Goal: Information Seeking & Learning: Learn about a topic

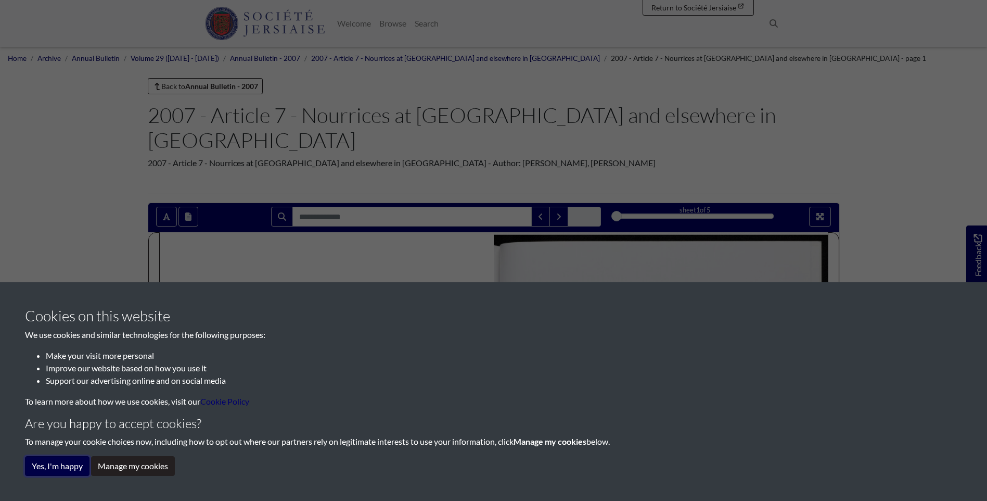
click at [63, 466] on button "Yes, I'm happy" at bounding box center [57, 466] width 65 height 20
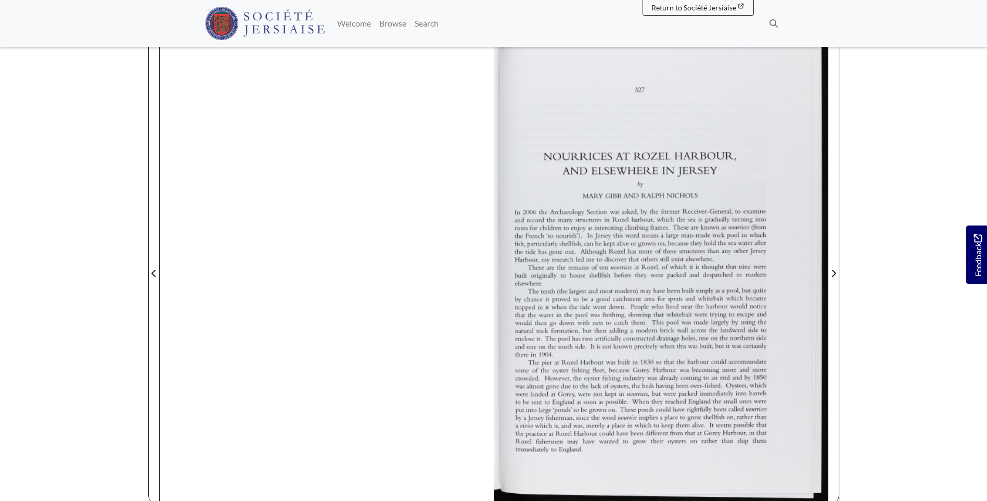
scroll to position [187, 0]
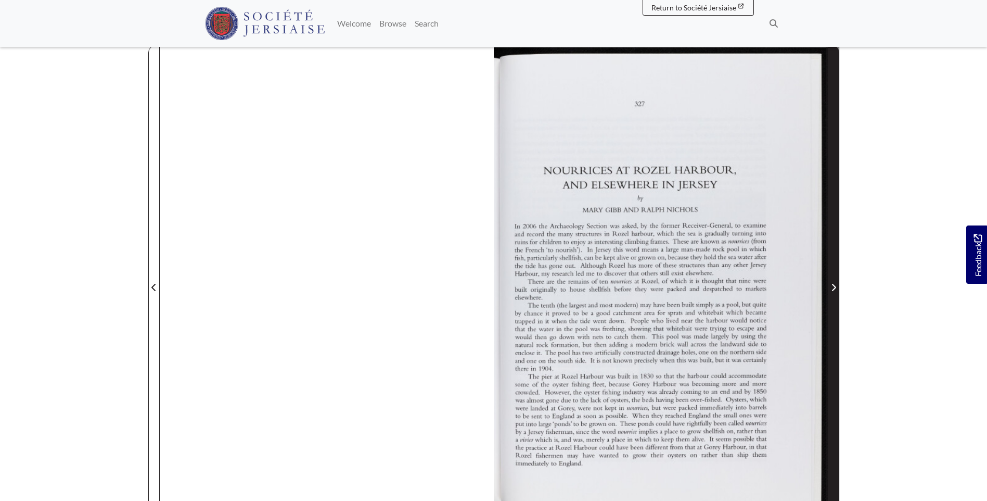
click at [836, 281] on span "Next Page" at bounding box center [833, 287] width 10 height 12
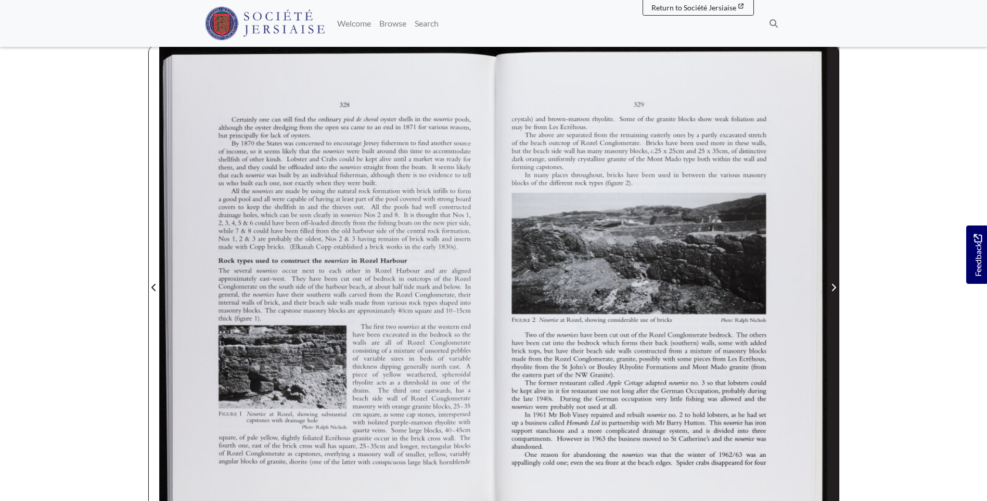
click at [836, 281] on span "Next Page" at bounding box center [833, 287] width 10 height 12
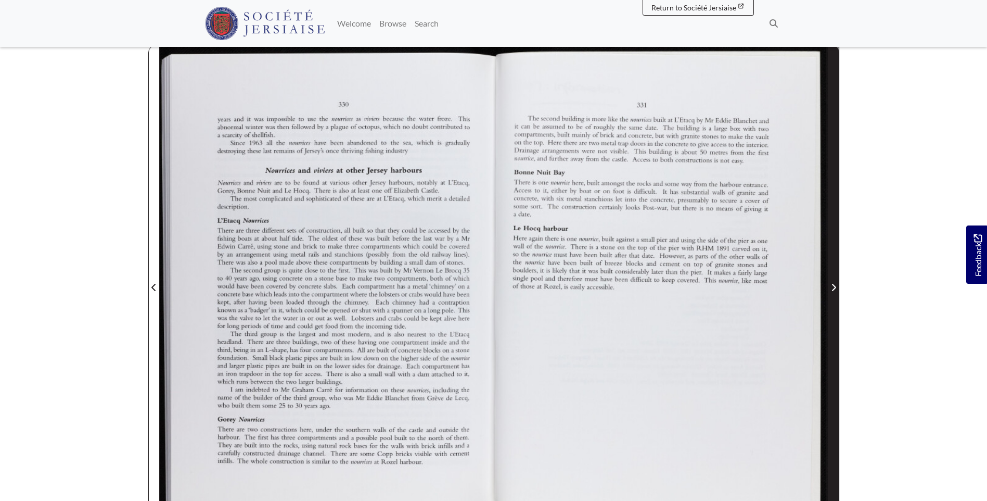
click at [836, 281] on span "Next Page" at bounding box center [833, 287] width 10 height 12
click at [832, 283] on icon "Next Page" at bounding box center [833, 287] width 5 height 8
